Goal: Task Accomplishment & Management: Use online tool/utility

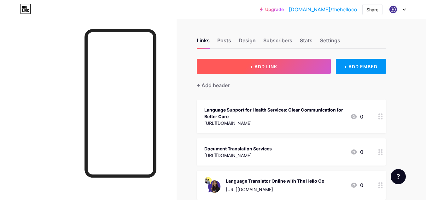
click at [259, 70] on button "+ ADD LINK" at bounding box center [264, 66] width 134 height 15
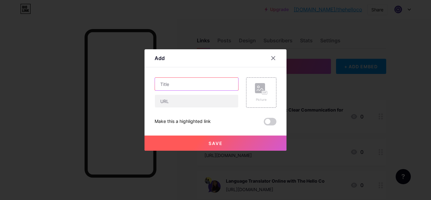
click at [174, 82] on input "text" at bounding box center [196, 84] width 83 height 13
paste input "Expert Translation Services [GEOGRAPHIC_DATA] - The Hello Co"
type input "Expert Translation Services [GEOGRAPHIC_DATA] - The Hello Co"
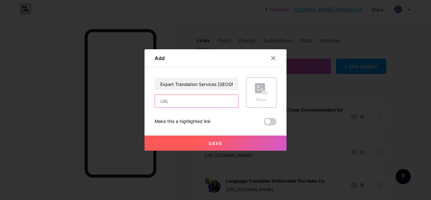
click at [177, 102] on input "text" at bounding box center [196, 101] width 83 height 13
paste input "[URL][DOMAIN_NAME]"
type input "[URL][DOMAIN_NAME]"
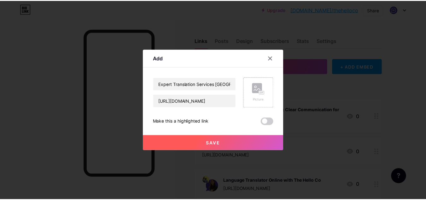
scroll to position [0, 0]
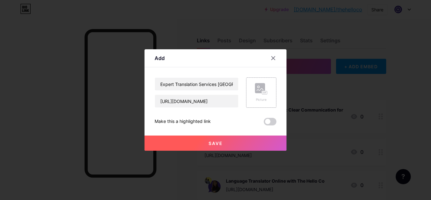
click at [265, 95] on div "Picture" at bounding box center [261, 92] width 13 height 19
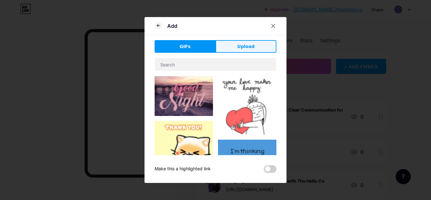
click at [243, 44] on span "Upload" at bounding box center [245, 46] width 17 height 7
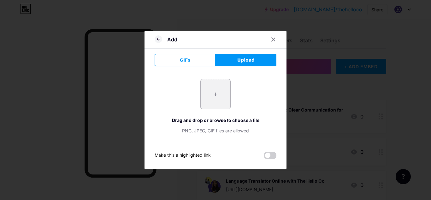
click at [229, 96] on input "file" at bounding box center [215, 94] width 30 height 30
type input "C:\fakepath\Government - Challenge.webp"
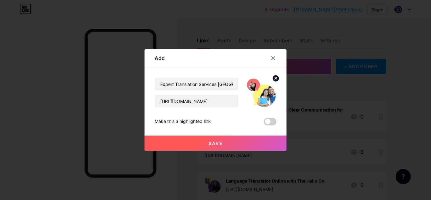
click at [225, 140] on button "Save" at bounding box center [215, 142] width 142 height 15
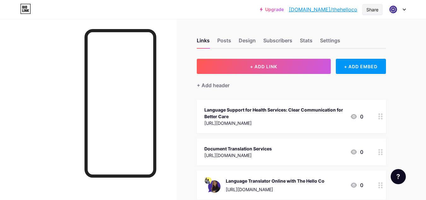
click at [375, 6] on div "Share" at bounding box center [372, 9] width 12 height 7
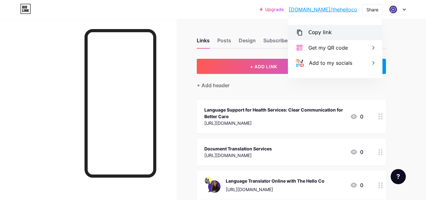
click at [326, 31] on div "Copy link" at bounding box center [319, 33] width 23 height 8
